Goal: Ask a question

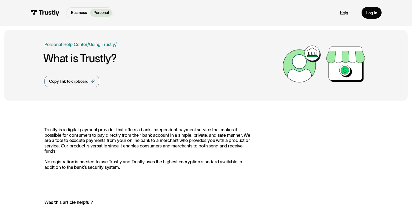
click at [347, 12] on link "Help" at bounding box center [344, 12] width 8 height 5
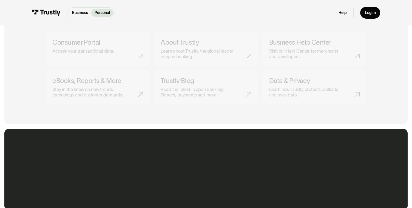
scroll to position [265, 0]
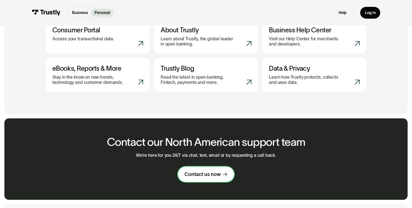
click at [201, 174] on div "Contact us now" at bounding box center [202, 174] width 36 height 7
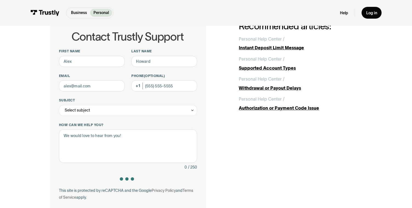
scroll to position [38, 0]
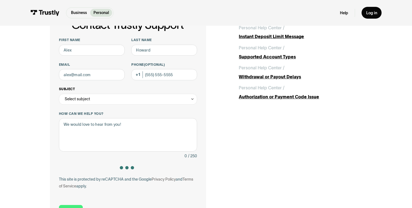
click at [98, 98] on div "Select subject" at bounding box center [128, 99] width 138 height 11
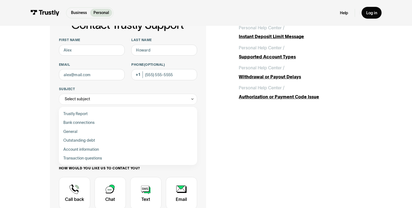
click at [51, 132] on div "Contact Trustly Support First name Last name Email Phone (Optional) Subject Sel…" at bounding box center [128, 138] width 156 height 256
